Goal: Task Accomplishment & Management: Manage account settings

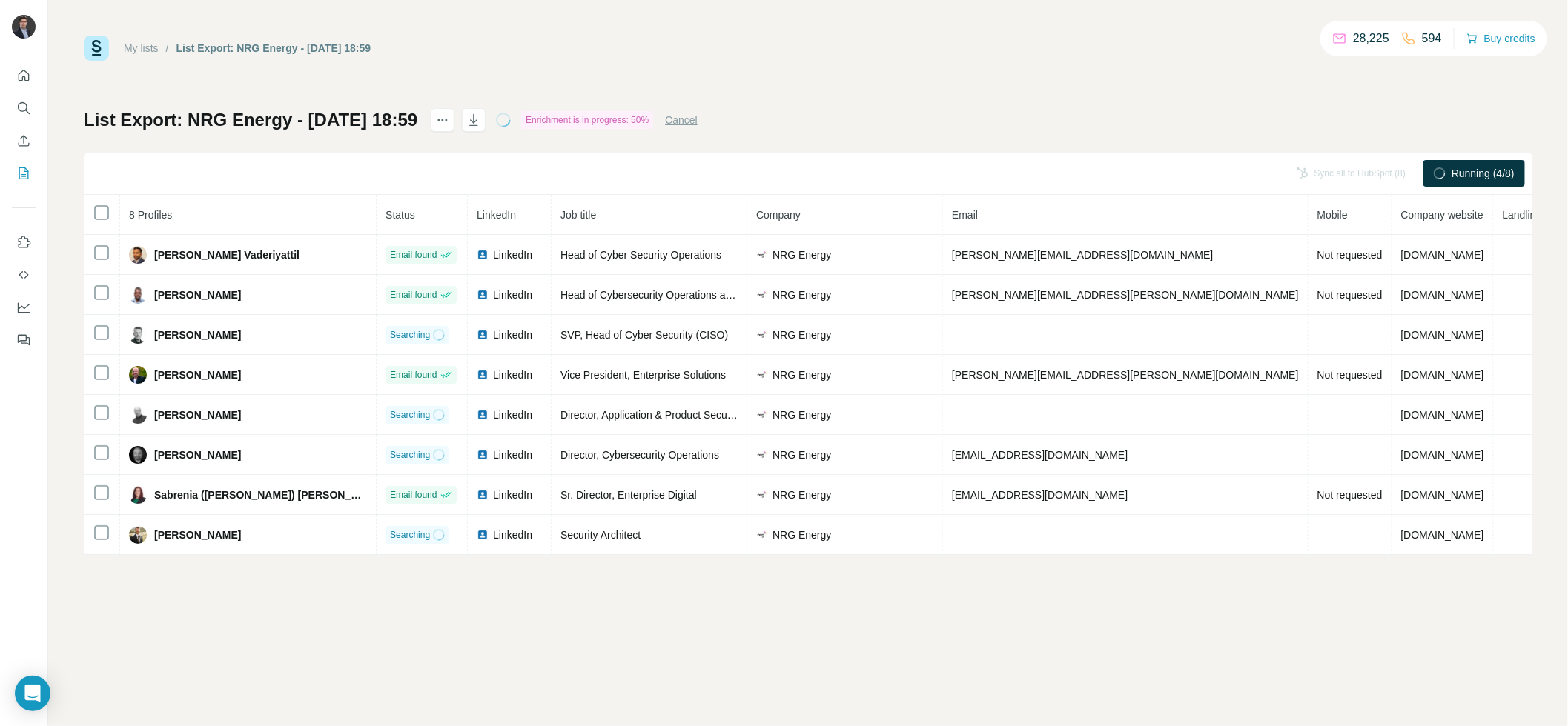
click at [868, 79] on div "My lists / List Export: NRG Energy - [DATE] 18:59 28,225 594 Buy credits List E…" at bounding box center [808, 295] width 1449 height 519
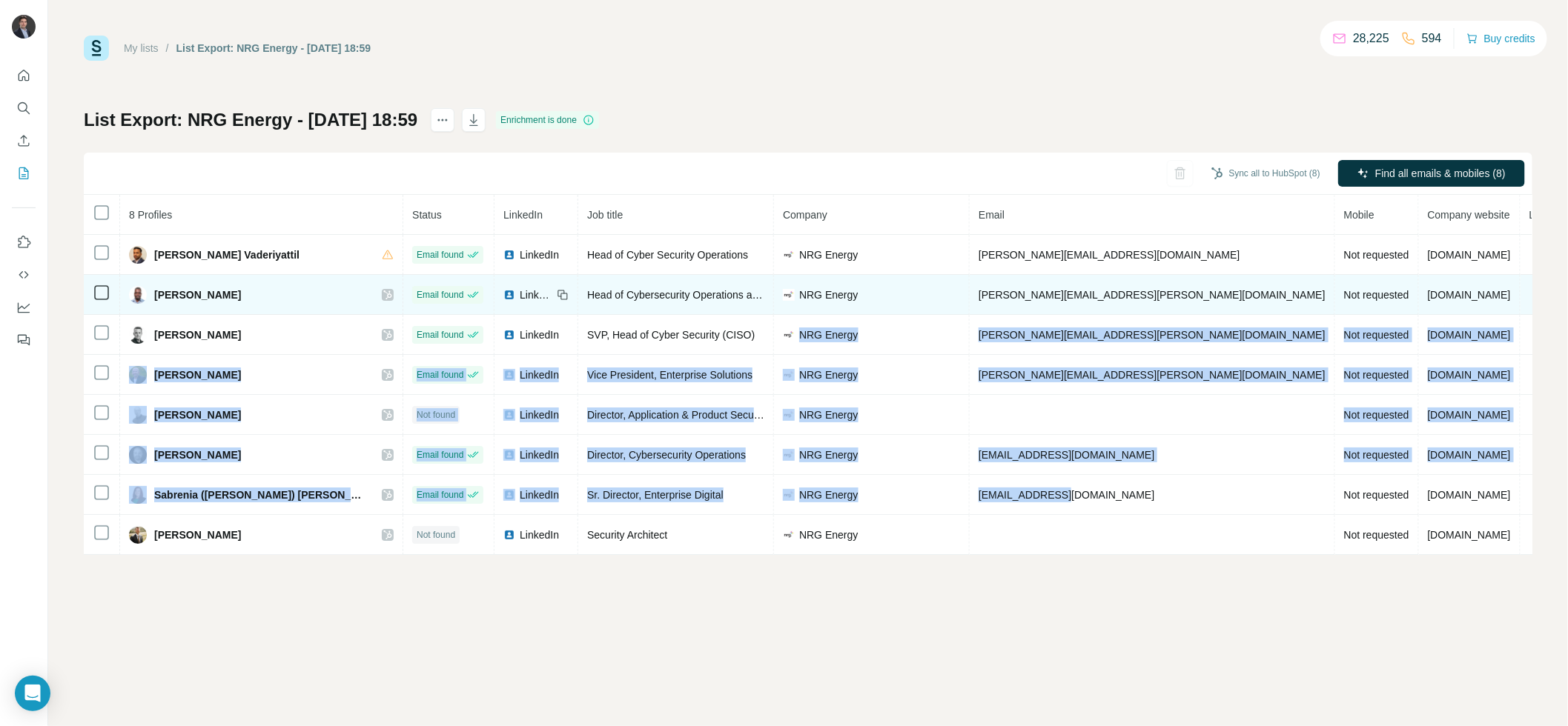
drag, startPoint x: 1081, startPoint y: 500, endPoint x: 902, endPoint y: 313, distance: 258.9
click at [902, 313] on tbody "[PERSON_NAME] Vaderiyattil Email found LinkedIn Head of Cyber Security Operatio…" at bounding box center [894, 394] width 1620 height 320
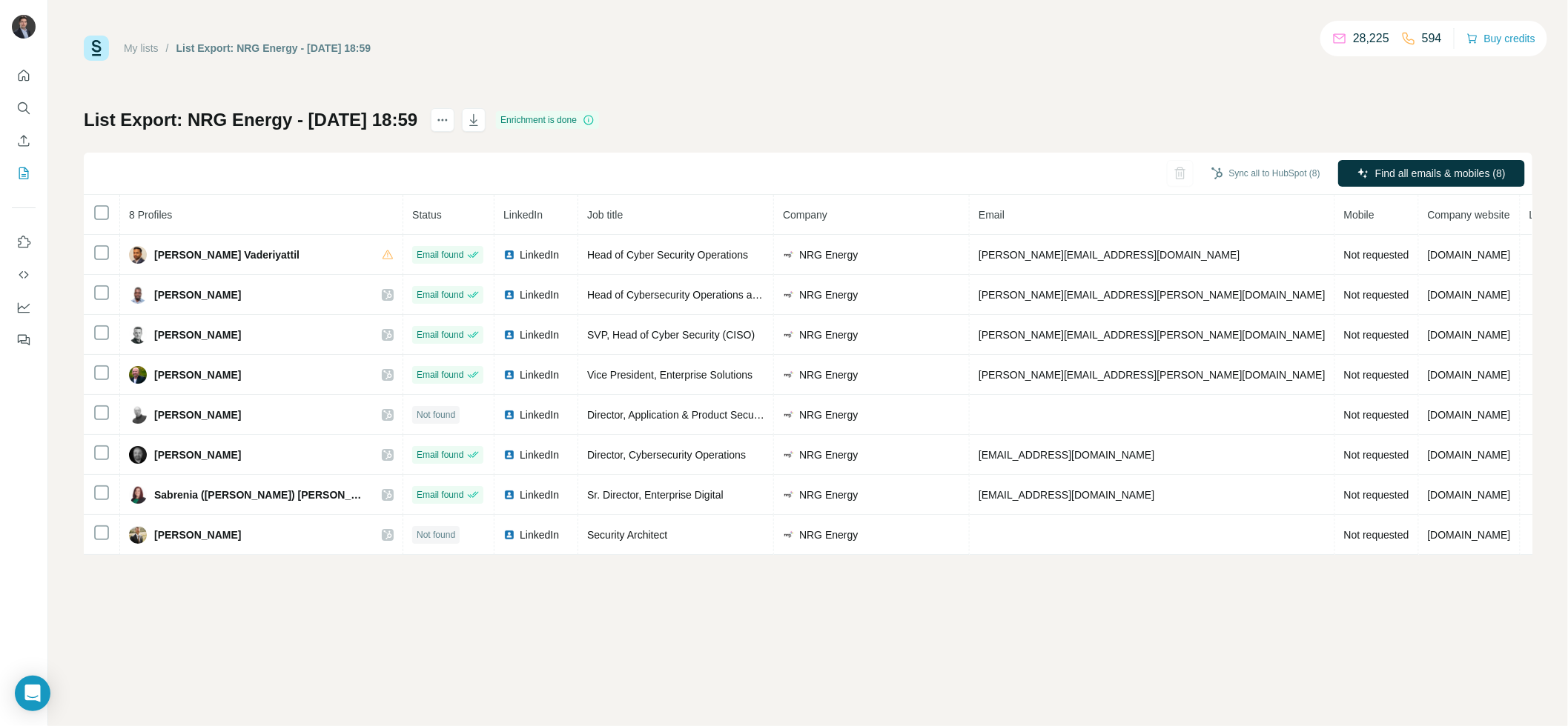
click at [953, 561] on div "My lists / List Export: NRG Energy - [DATE] 18:59 28,225 594 Buy credits List E…" at bounding box center [807, 363] width 1519 height 726
click at [450, 123] on icon "actions" at bounding box center [442, 119] width 15 height 15
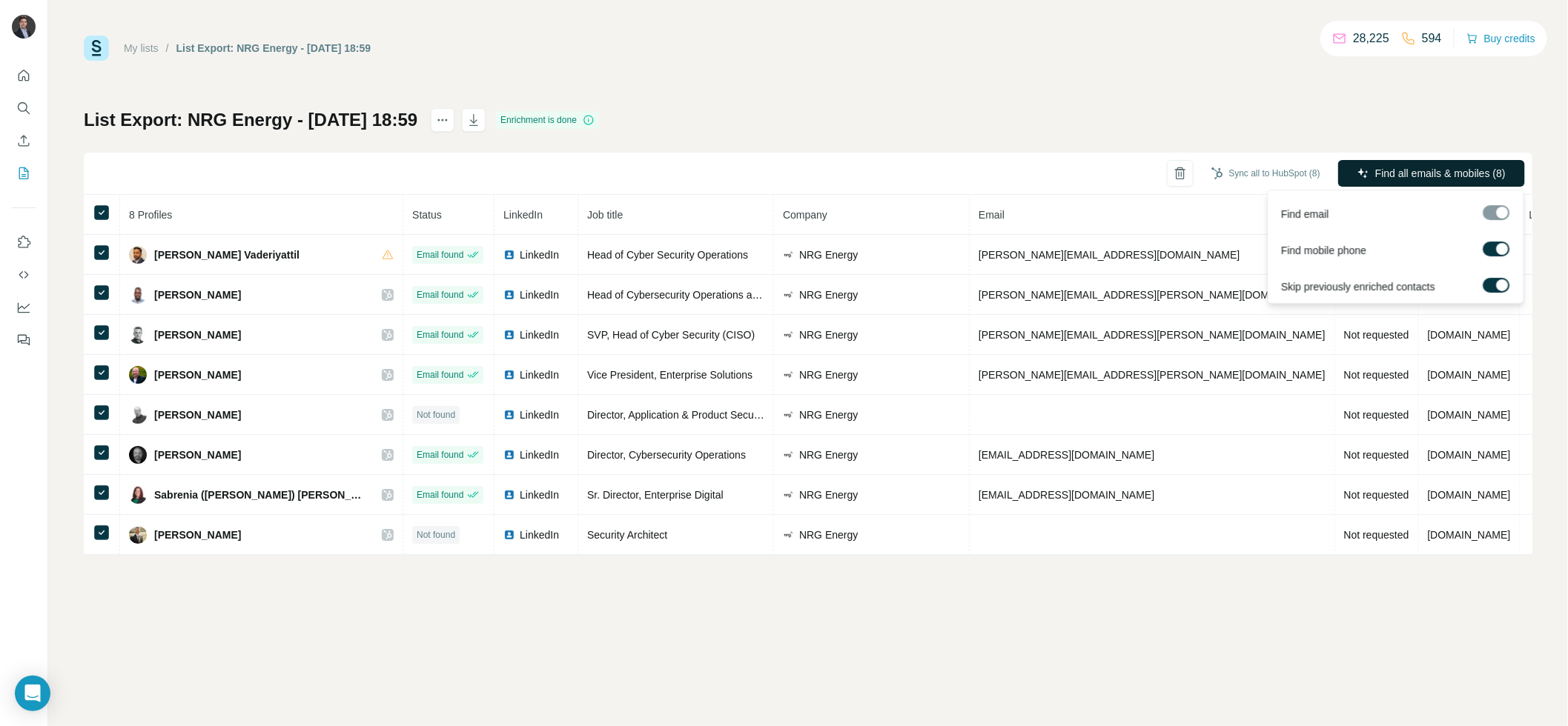
click at [1421, 176] on span "Find all emails & mobiles (8)" at bounding box center [1440, 173] width 130 height 15
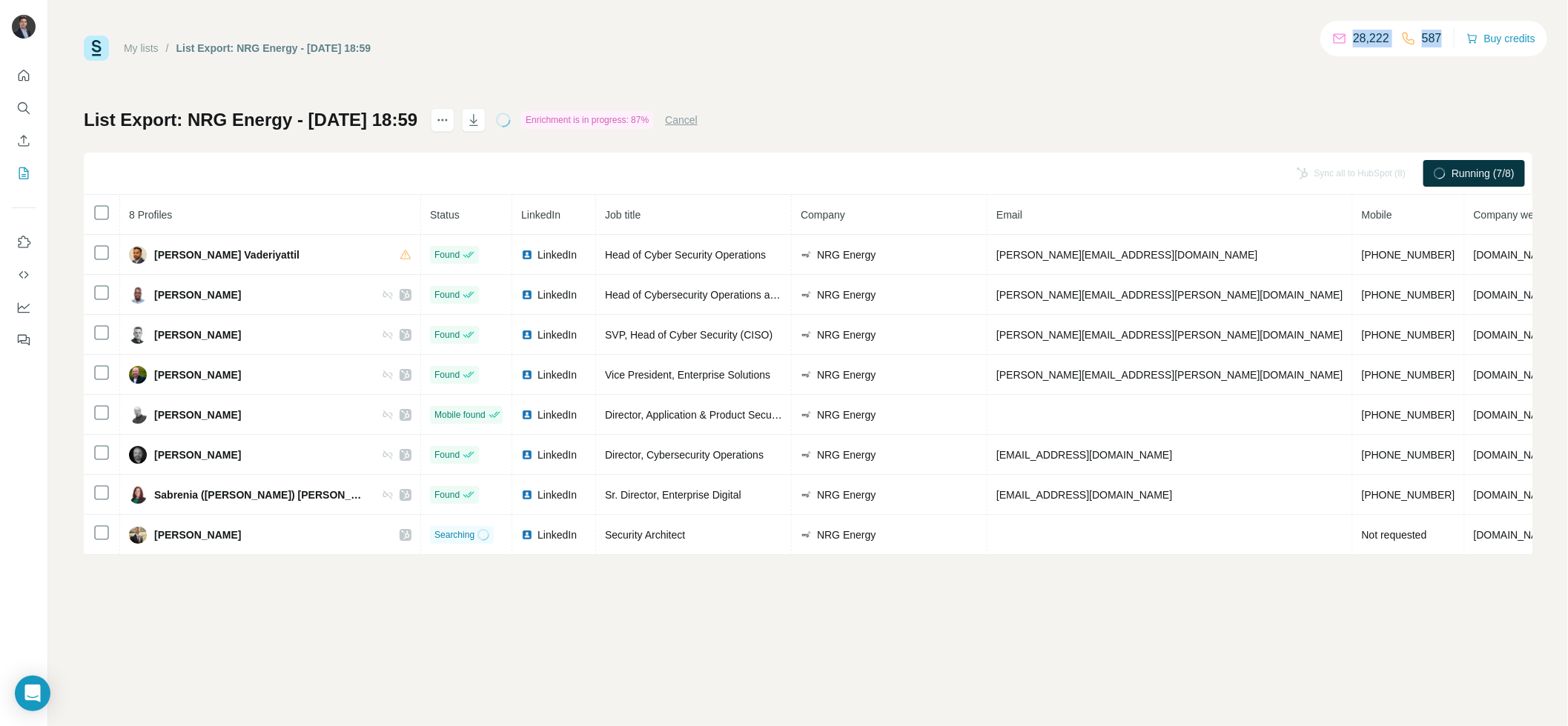
drag, startPoint x: 1437, startPoint y: 32, endPoint x: 1324, endPoint y: 35, distance: 113.0
click at [1332, 34] on div "28,222 587" at bounding box center [1387, 38] width 110 height 20
click at [1344, 76] on div "My lists / List Export: NRG Energy - 17/09/2025 18:59 28,222 587 Buy credits Li…" at bounding box center [808, 295] width 1449 height 519
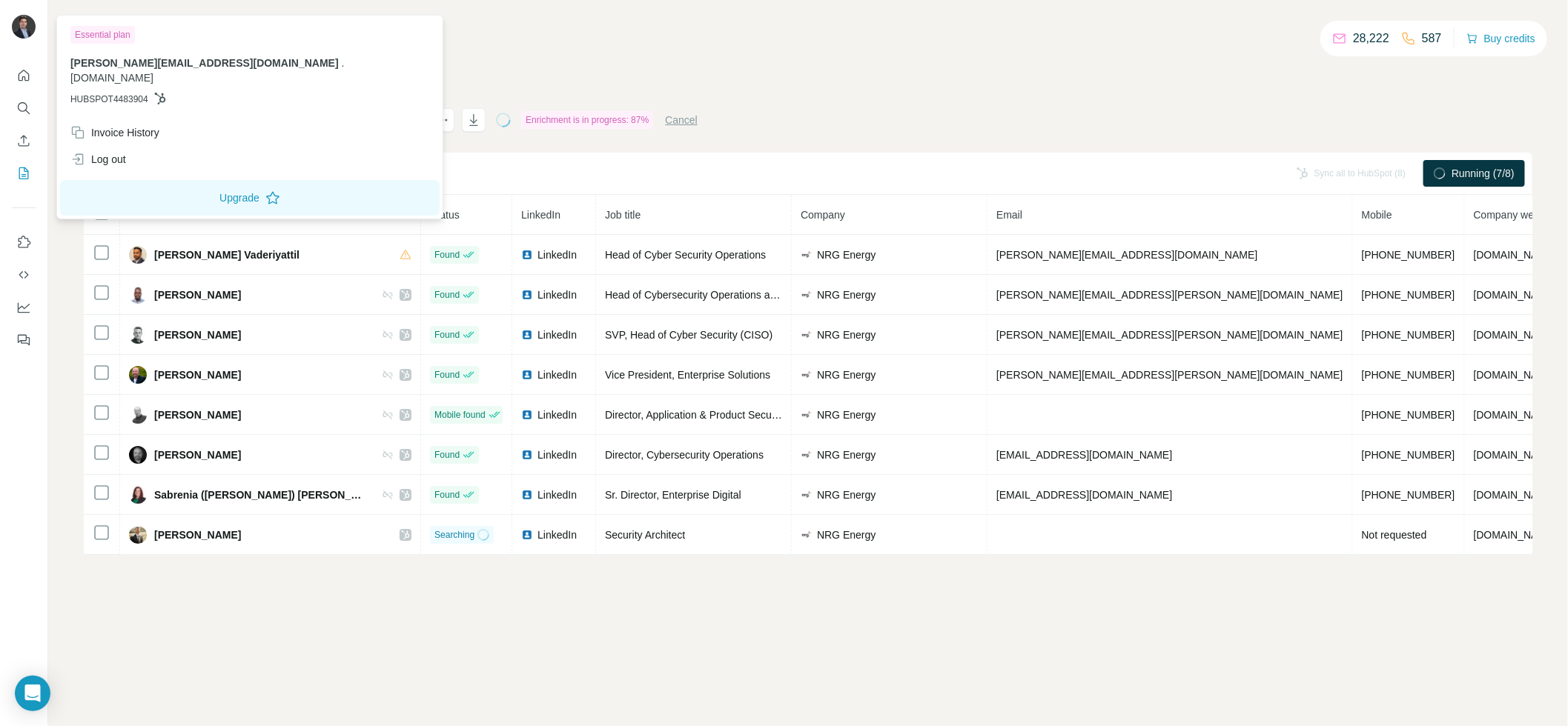
click at [28, 31] on img at bounding box center [24, 27] width 24 height 24
click at [25, 20] on img at bounding box center [24, 27] width 24 height 24
click at [23, 83] on button "Quick start" at bounding box center [24, 75] width 24 height 27
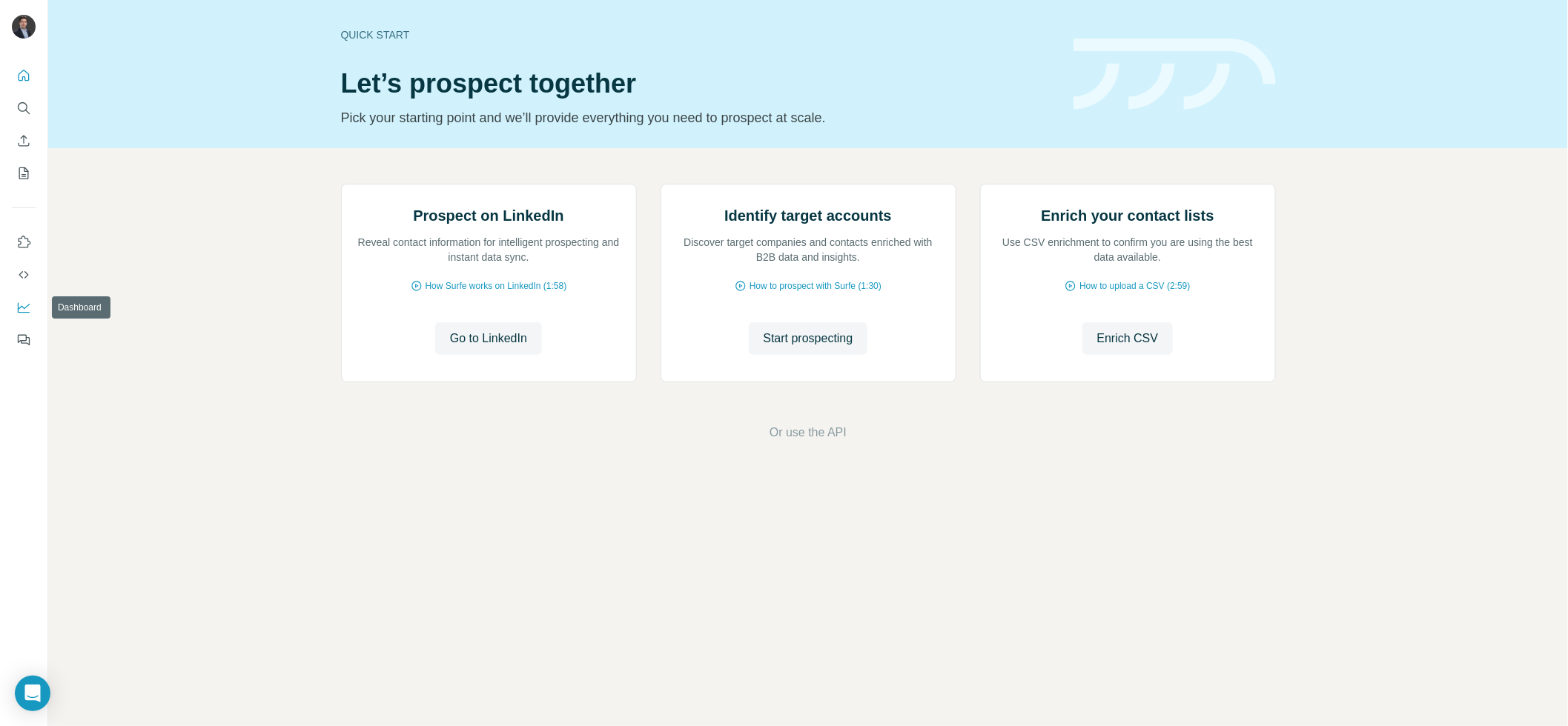
click at [26, 309] on icon "Dashboard" at bounding box center [24, 307] width 15 height 15
click at [13, 79] on button "Quick start" at bounding box center [24, 75] width 24 height 27
click at [18, 78] on icon "Quick start" at bounding box center [24, 75] width 15 height 15
click at [22, 241] on icon "Use Surfe on LinkedIn" at bounding box center [24, 242] width 15 height 15
click at [31, 83] on button "Quick start" at bounding box center [24, 75] width 24 height 27
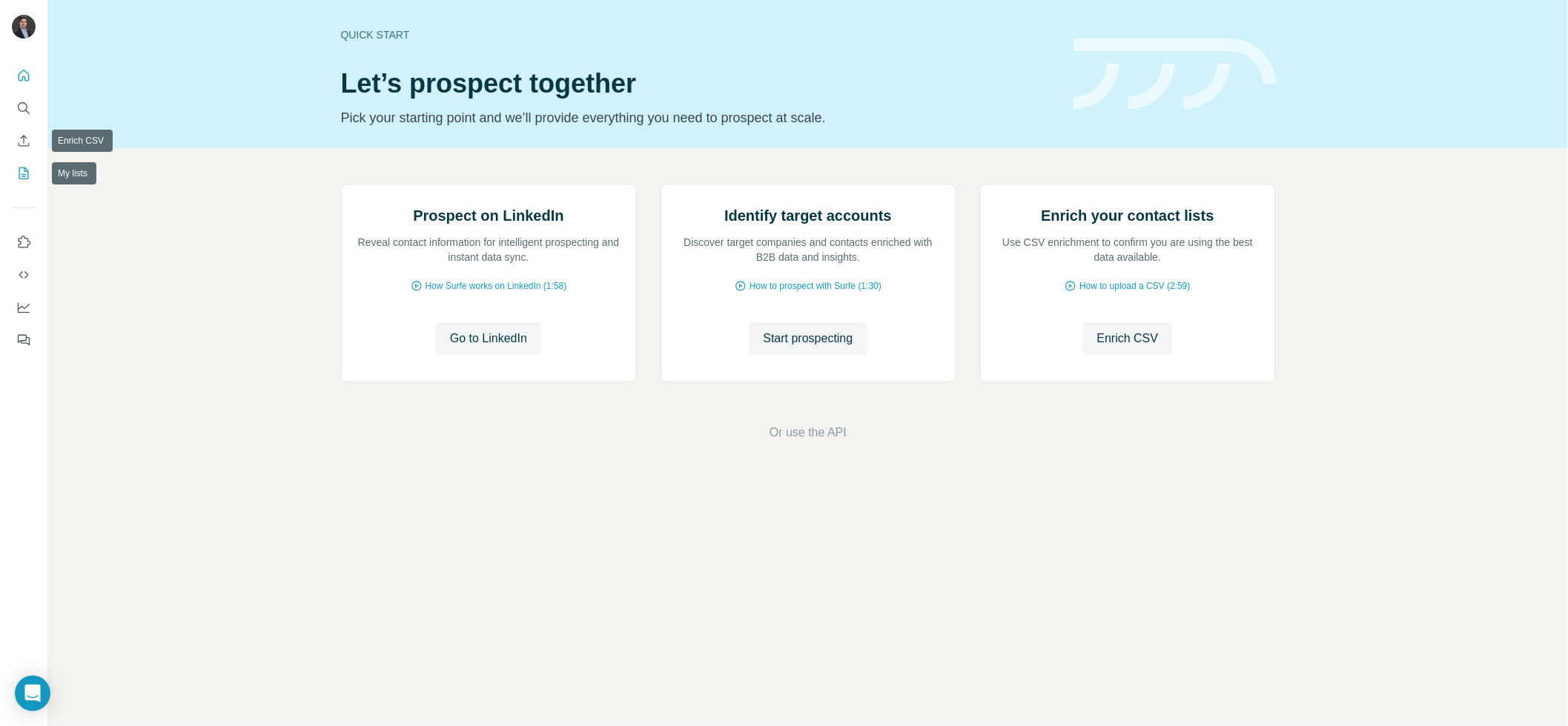
click at [24, 167] on icon "My lists" at bounding box center [24, 173] width 15 height 15
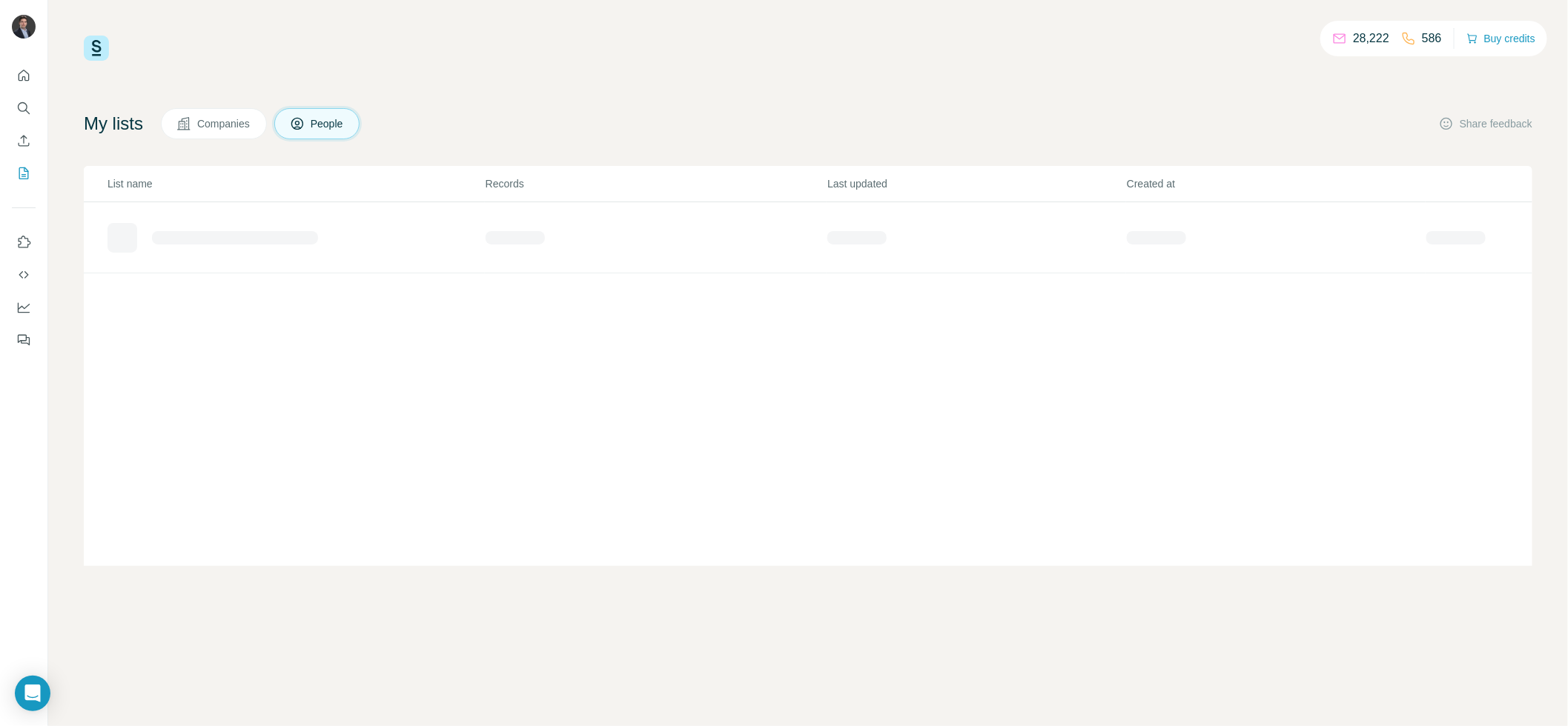
click at [516, 105] on div "28,222 586 Buy credits My lists Companies People Share feedback List name Recor…" at bounding box center [808, 300] width 1449 height 530
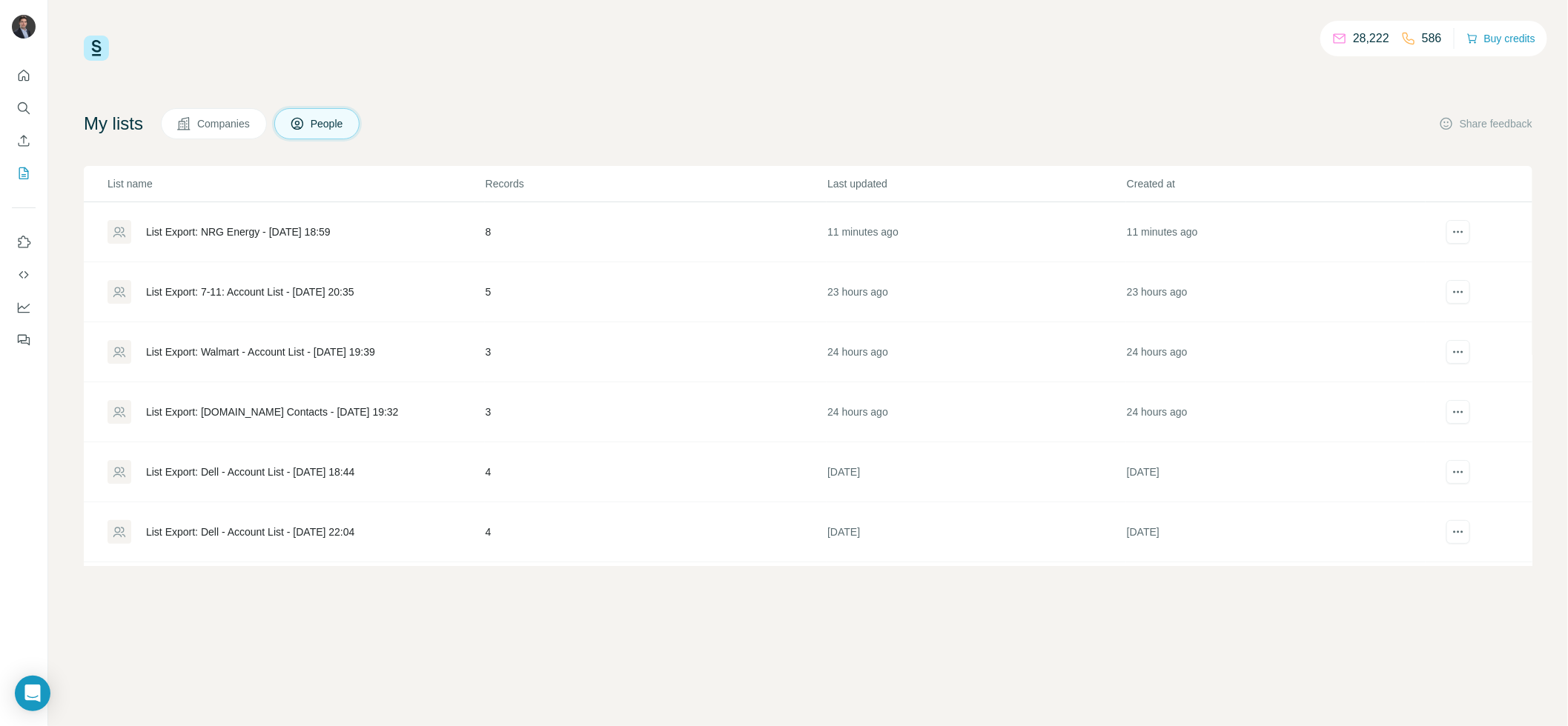
click at [310, 227] on div "List Export: NRG Energy - [DATE] 18:59" at bounding box center [238, 232] width 185 height 15
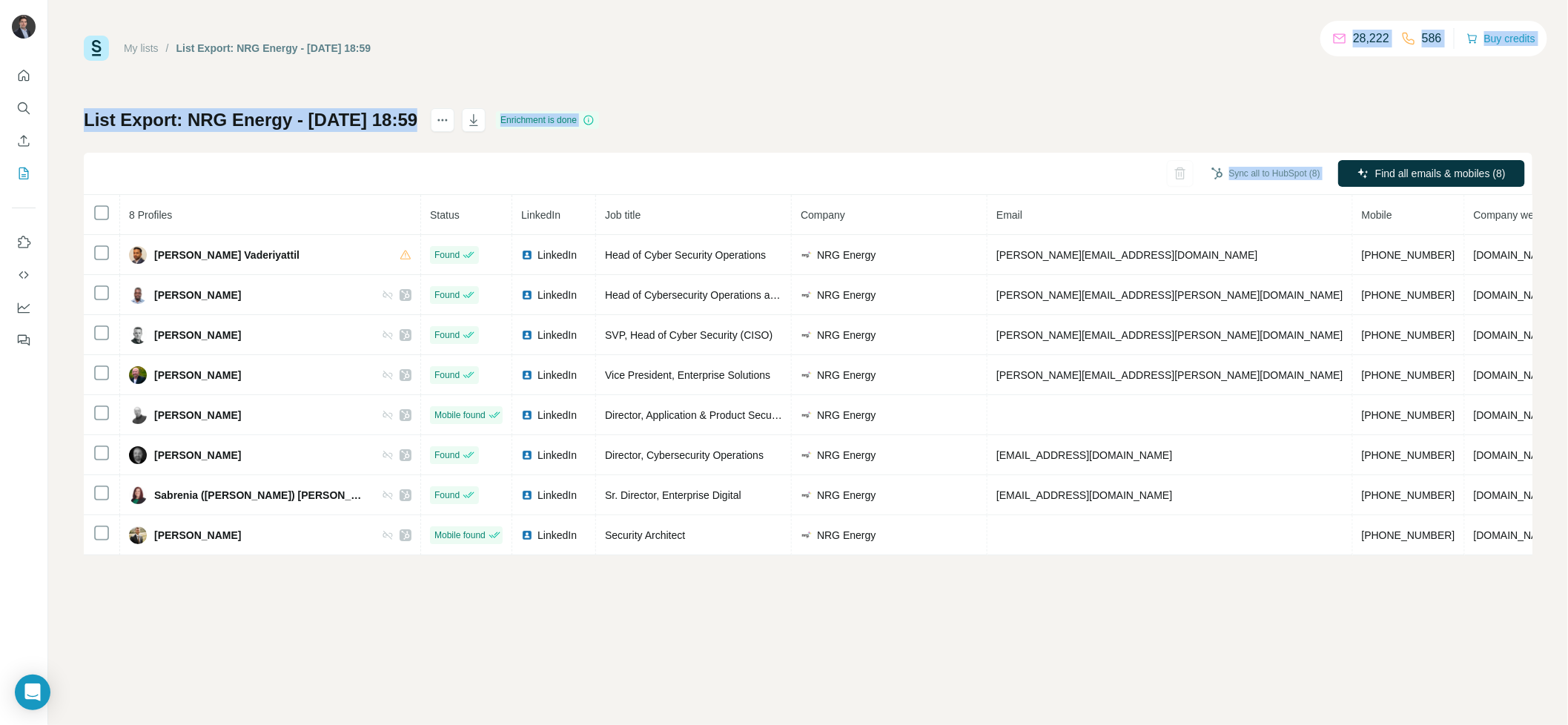
drag, startPoint x: 1374, startPoint y: 35, endPoint x: 1331, endPoint y: 27, distance: 43.7
click at [1331, 35] on div "My lists / List Export: NRG Energy - 17/09/2025 18:59 28,222 586 Buy credits Li…" at bounding box center [808, 295] width 1449 height 520
